Goal: Feedback & Contribution: Contribute content

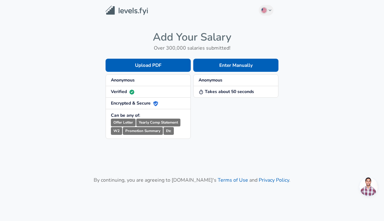
click at [130, 122] on small "Offer Letter" at bounding box center [123, 123] width 25 height 8
click at [236, 67] on button "Enter Manually" at bounding box center [235, 65] width 85 height 13
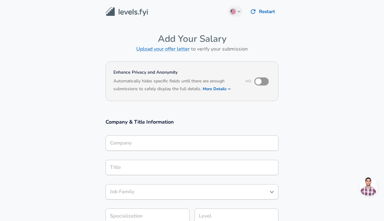
click at [175, 145] on div "Company" at bounding box center [191, 143] width 173 height 15
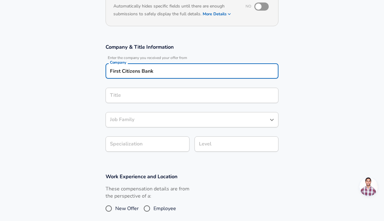
click at [135, 101] on div "Title" at bounding box center [191, 95] width 173 height 15
type input "First Citizens Bank"
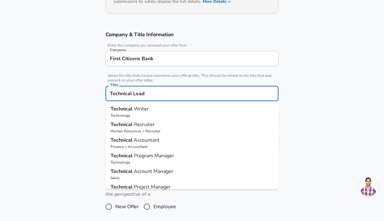
type input "Technical Lead"
click at [333, 134] on section "Company & Title Information Enter the company you received your offer from Comp…" at bounding box center [192, 94] width 384 height 140
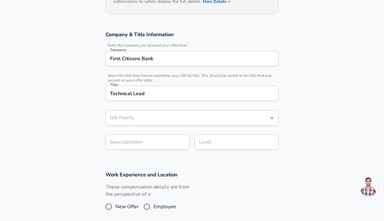
click at [247, 119] on input "Job Family" at bounding box center [187, 118] width 158 height 10
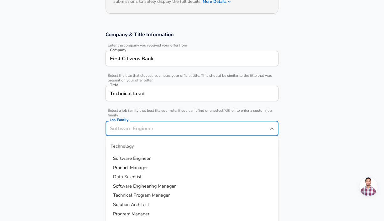
scroll to position [100, 0]
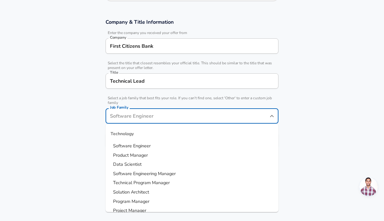
click at [247, 119] on input "Job Family" at bounding box center [187, 116] width 158 height 10
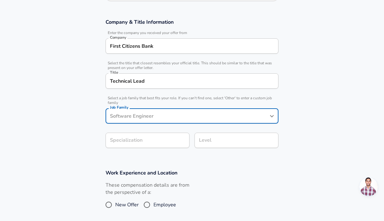
click at [247, 119] on input "Job Family" at bounding box center [187, 116] width 158 height 10
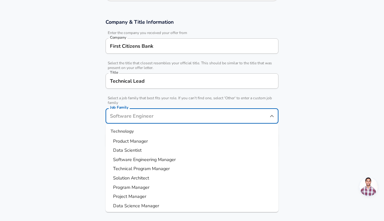
scroll to position [12, 0]
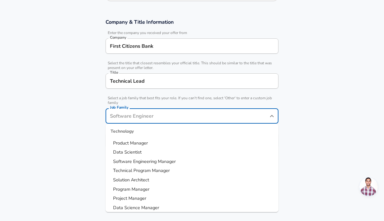
click at [187, 173] on li "Technical Program Manager" at bounding box center [191, 170] width 173 height 9
type input "Technical Program Manager"
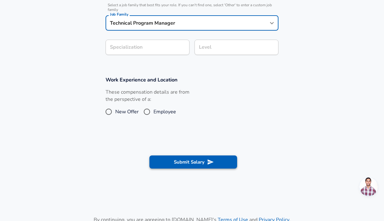
scroll to position [199, 0]
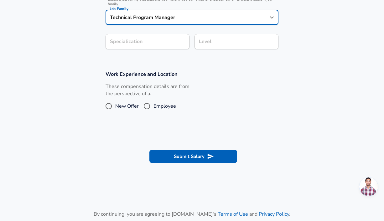
click at [148, 106] on input "Employee" at bounding box center [146, 106] width 13 height 10
radio input "true"
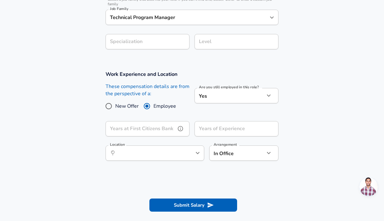
click at [166, 130] on input "Years at First Citizens Bank" at bounding box center [140, 128] width 70 height 15
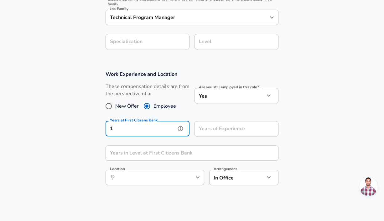
type input "1"
click at [226, 132] on input "Years of Experience" at bounding box center [229, 128] width 70 height 15
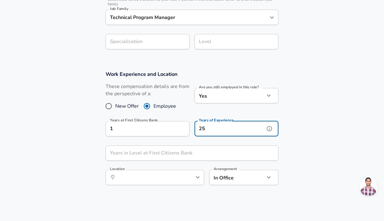
click at [197, 178] on icon "Open" at bounding box center [198, 178] width 8 height 8
type input "25"
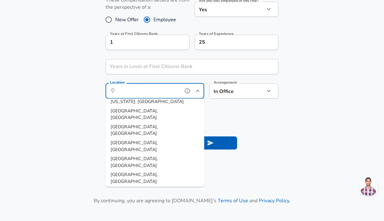
scroll to position [0, 0]
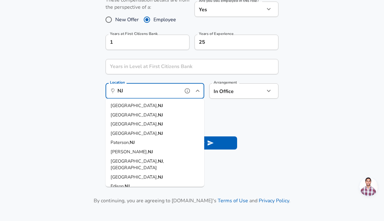
type input "N"
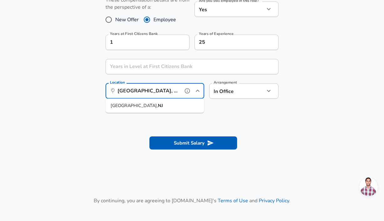
click at [147, 106] on li "[GEOGRAPHIC_DATA], [GEOGRAPHIC_DATA]" at bounding box center [154, 105] width 99 height 9
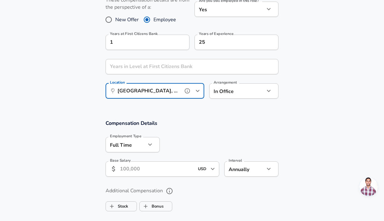
type input "[GEOGRAPHIC_DATA], [GEOGRAPHIC_DATA]"
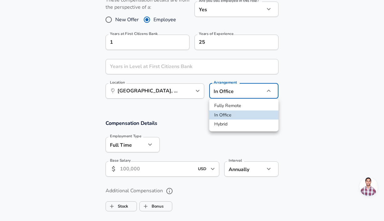
click at [234, 106] on li "Fully Remote" at bounding box center [243, 105] width 69 height 9
type input "remote"
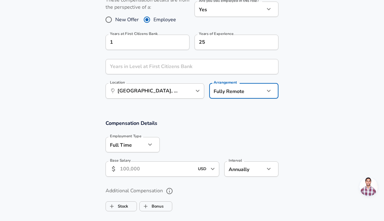
click at [138, 168] on input "Base Salary" at bounding box center [157, 169] width 74 height 15
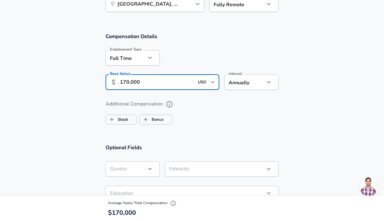
scroll to position [375, 0]
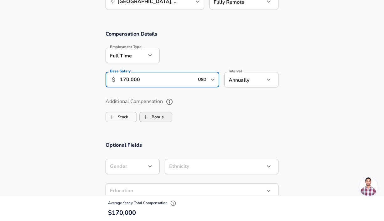
type input "170,000"
click at [158, 119] on label "Bonus" at bounding box center [152, 117] width 24 height 12
checkbox input "true"
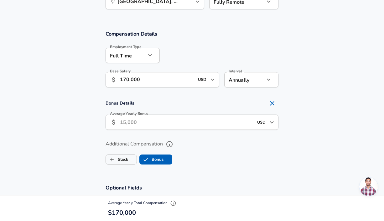
scroll to position [0, 0]
click at [127, 122] on input "Average Yearly Bonus" at bounding box center [186, 122] width 133 height 15
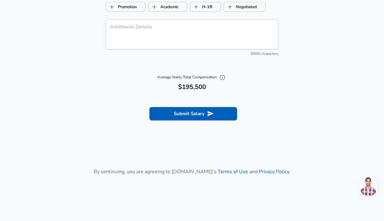
scroll to position [655, 0]
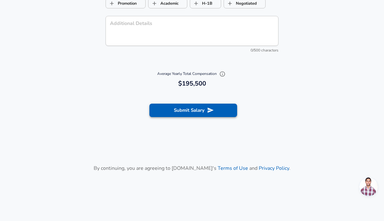
type input "25,500"
click at [209, 114] on button "Submit Salary" at bounding box center [193, 110] width 88 height 13
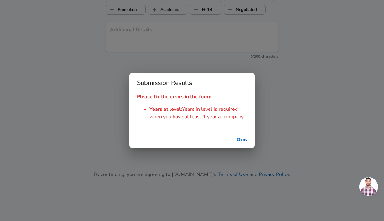
scroll to position [662, 0]
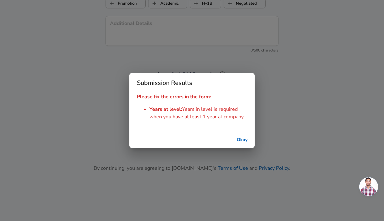
click at [241, 142] on button "Okay" at bounding box center [242, 141] width 20 height 12
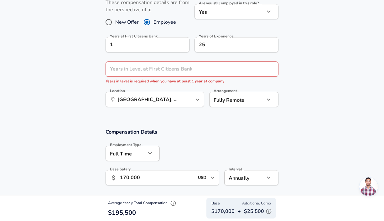
scroll to position [283, 0]
click at [215, 70] on input "Years in Level at First Citizens Bank" at bounding box center [184, 69] width 159 height 15
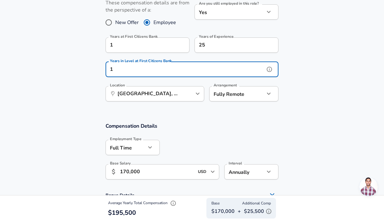
type input "1"
click at [307, 117] on section "Compensation Details Employment Type [DEMOGRAPHIC_DATA] full_time Employment Ty…" at bounding box center [192, 193] width 384 height 154
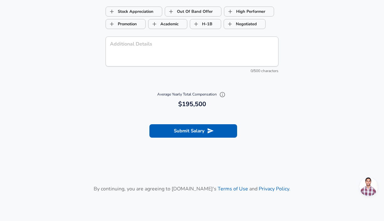
scroll to position [640, 0]
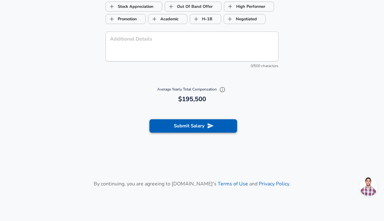
click at [224, 127] on button "Submit Salary" at bounding box center [193, 125] width 88 height 13
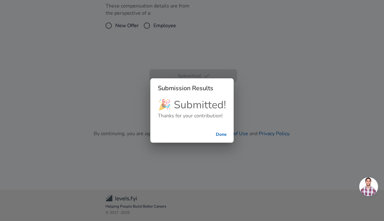
scroll to position [205, 0]
